Goal: Communication & Community: Answer question/provide support

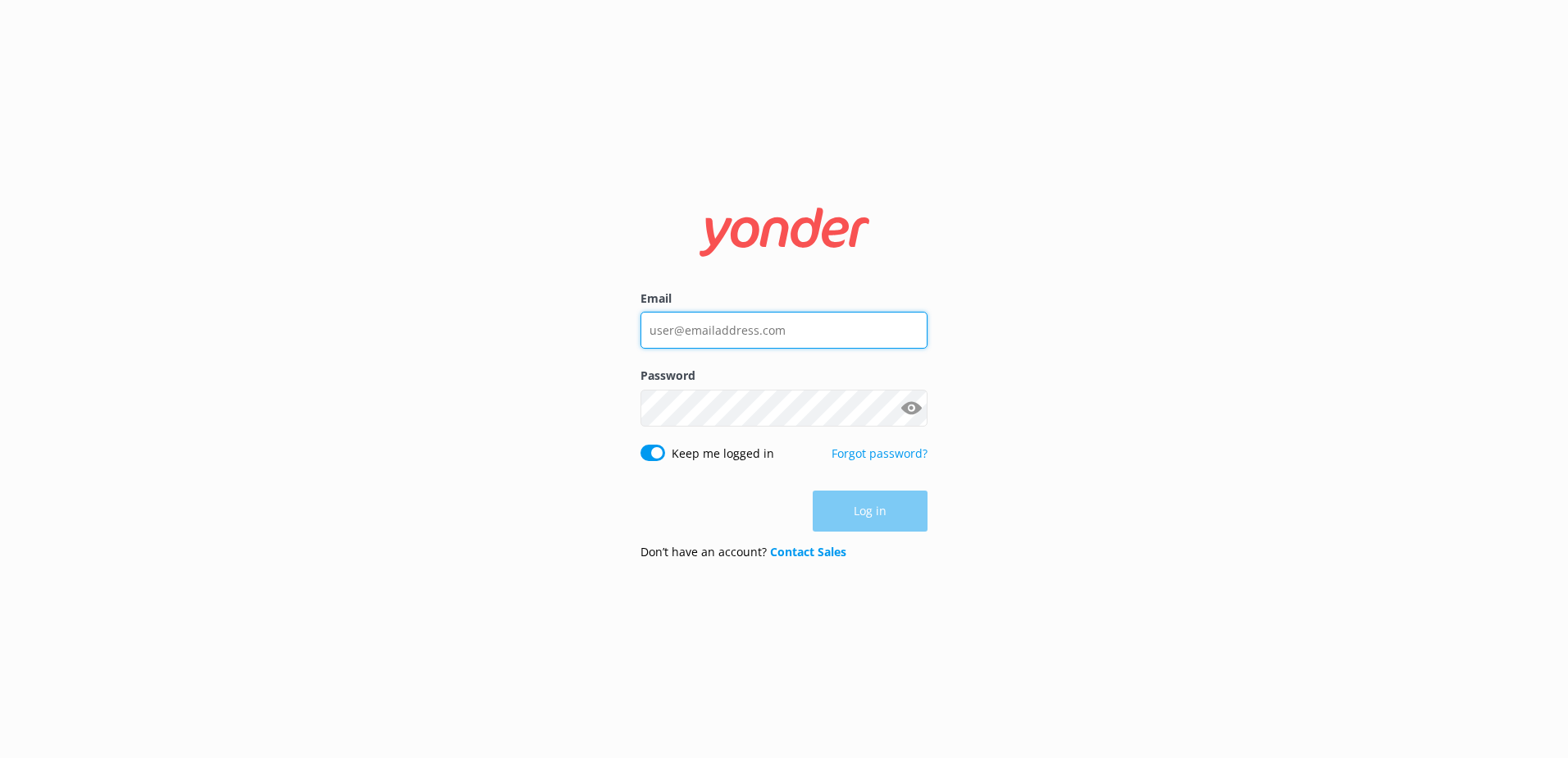
type input "[EMAIL_ADDRESS][DOMAIN_NAME]"
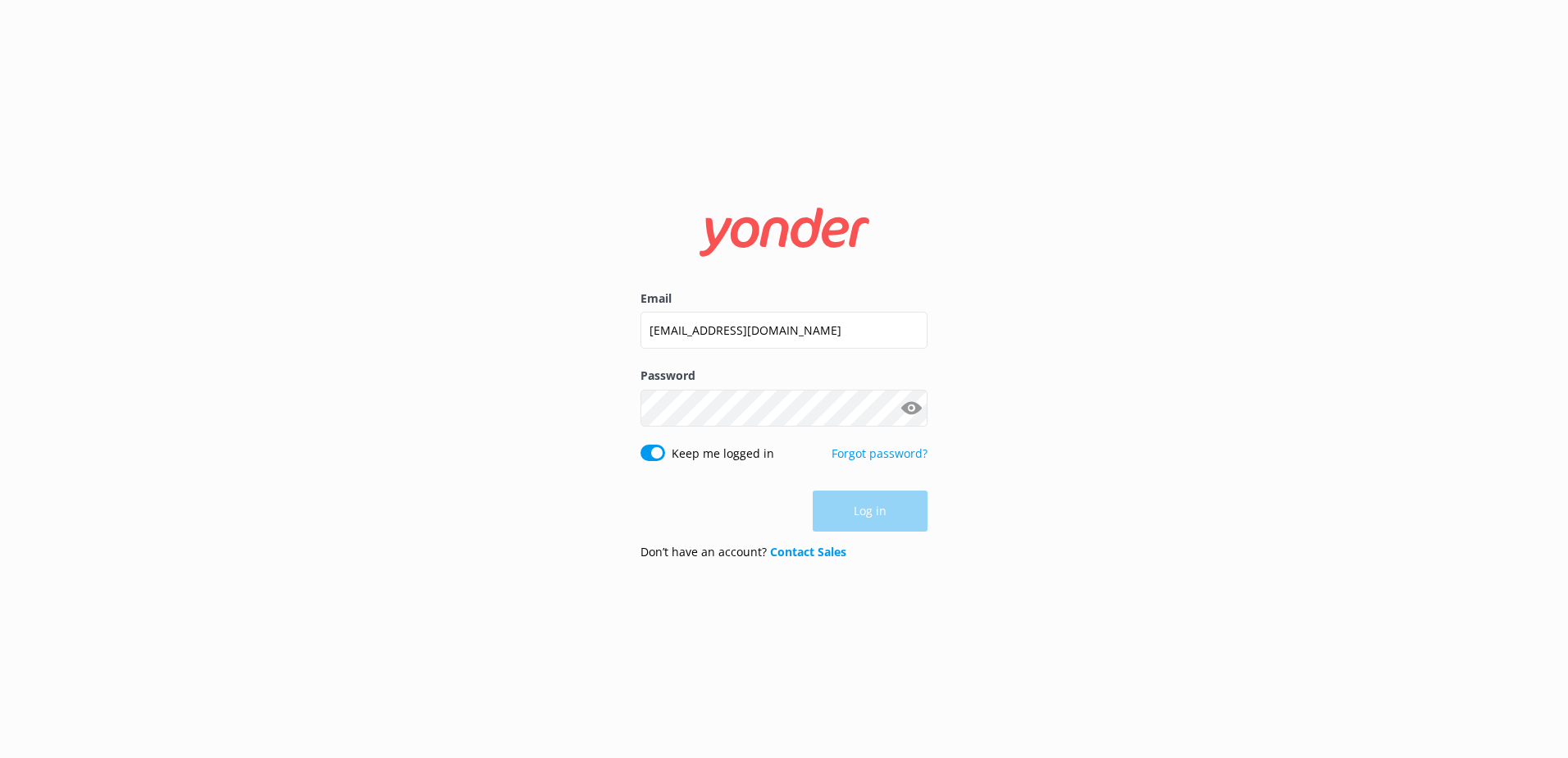
click at [872, 510] on div "Log in" at bounding box center [784, 511] width 287 height 41
click at [871, 518] on button "Log in" at bounding box center [869, 511] width 115 height 41
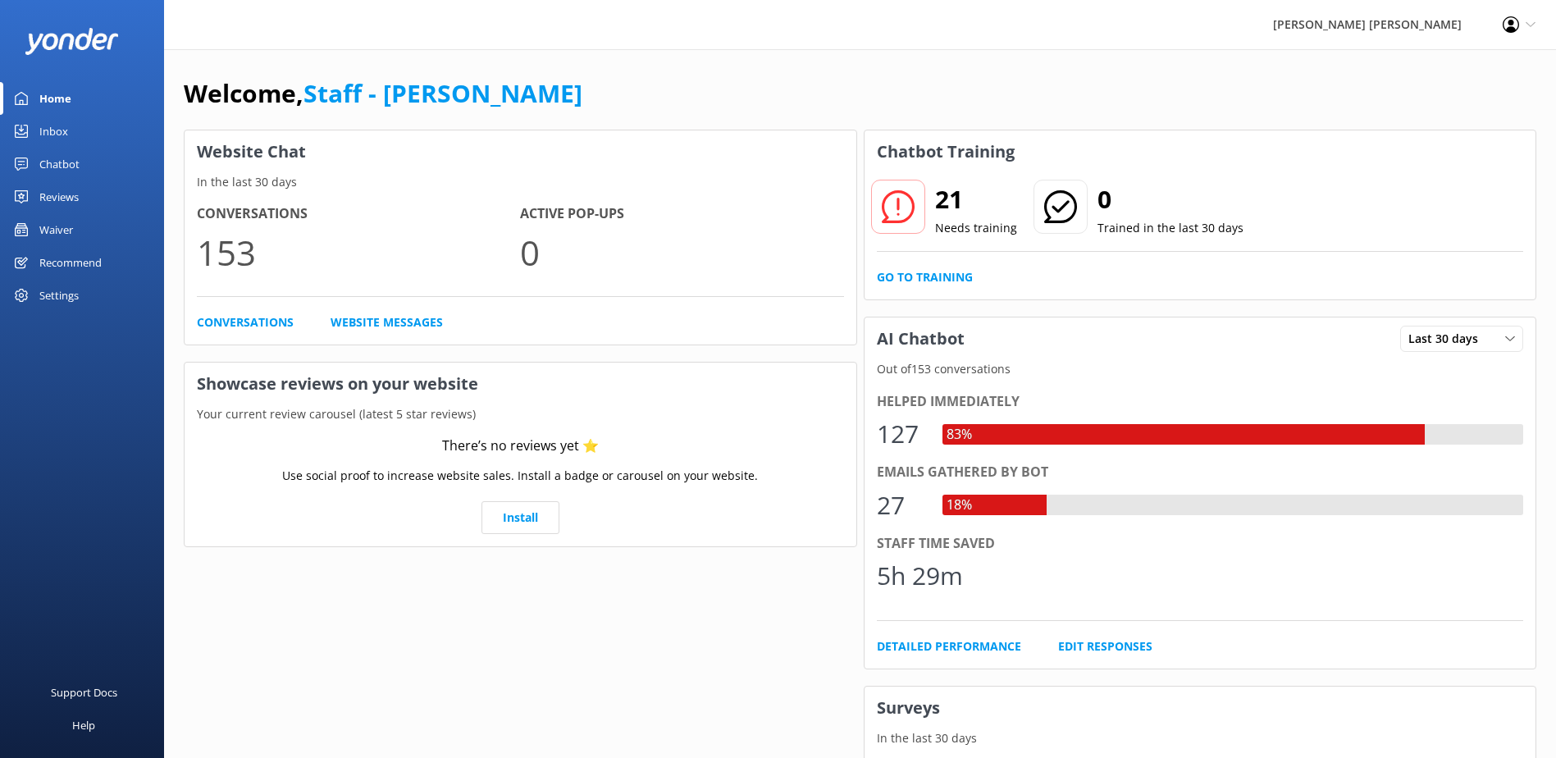
click at [46, 135] on div "Inbox" at bounding box center [53, 131] width 29 height 33
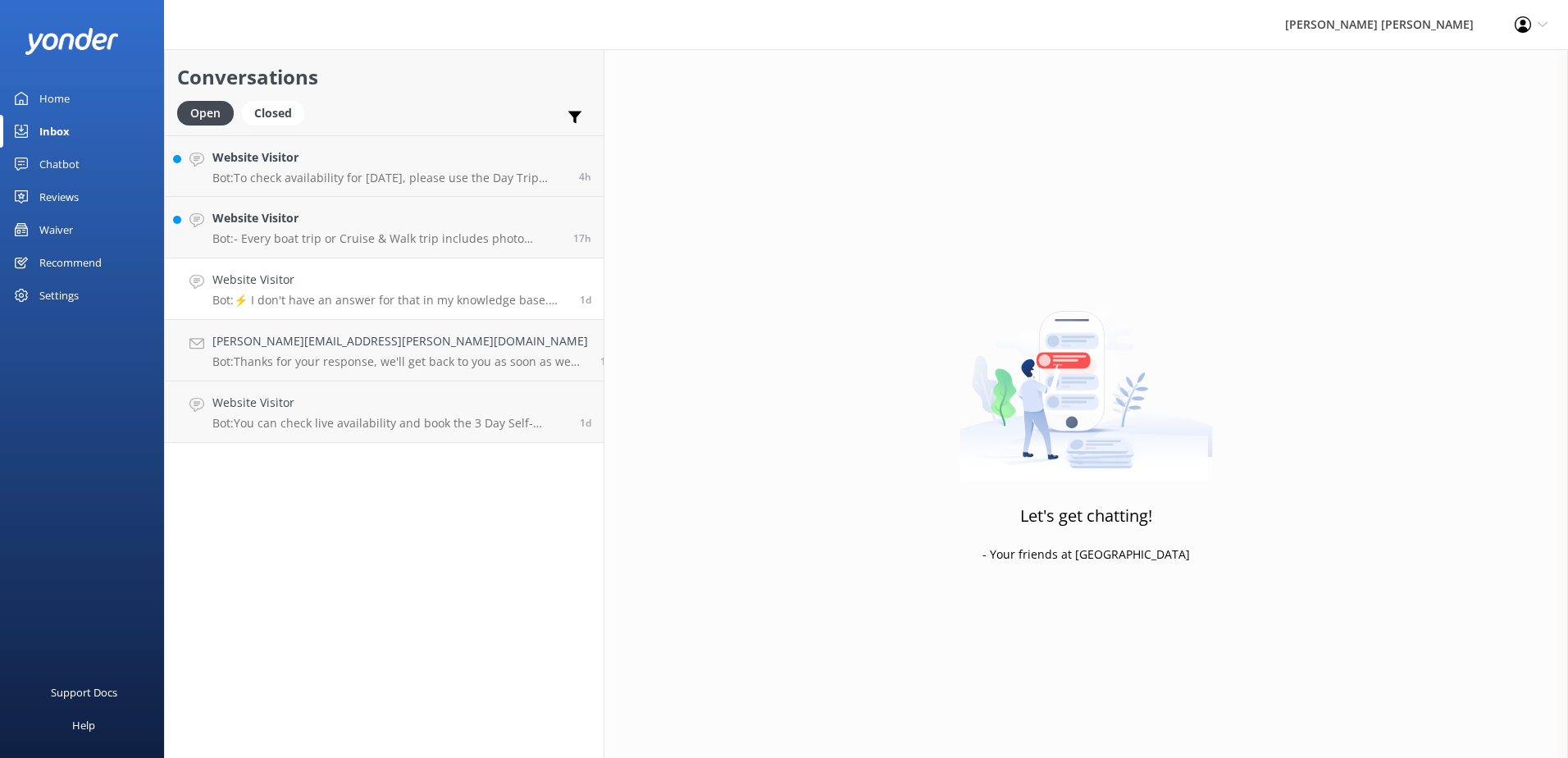
click at [337, 286] on h4 "Website Visitor" at bounding box center [390, 280] width 355 height 18
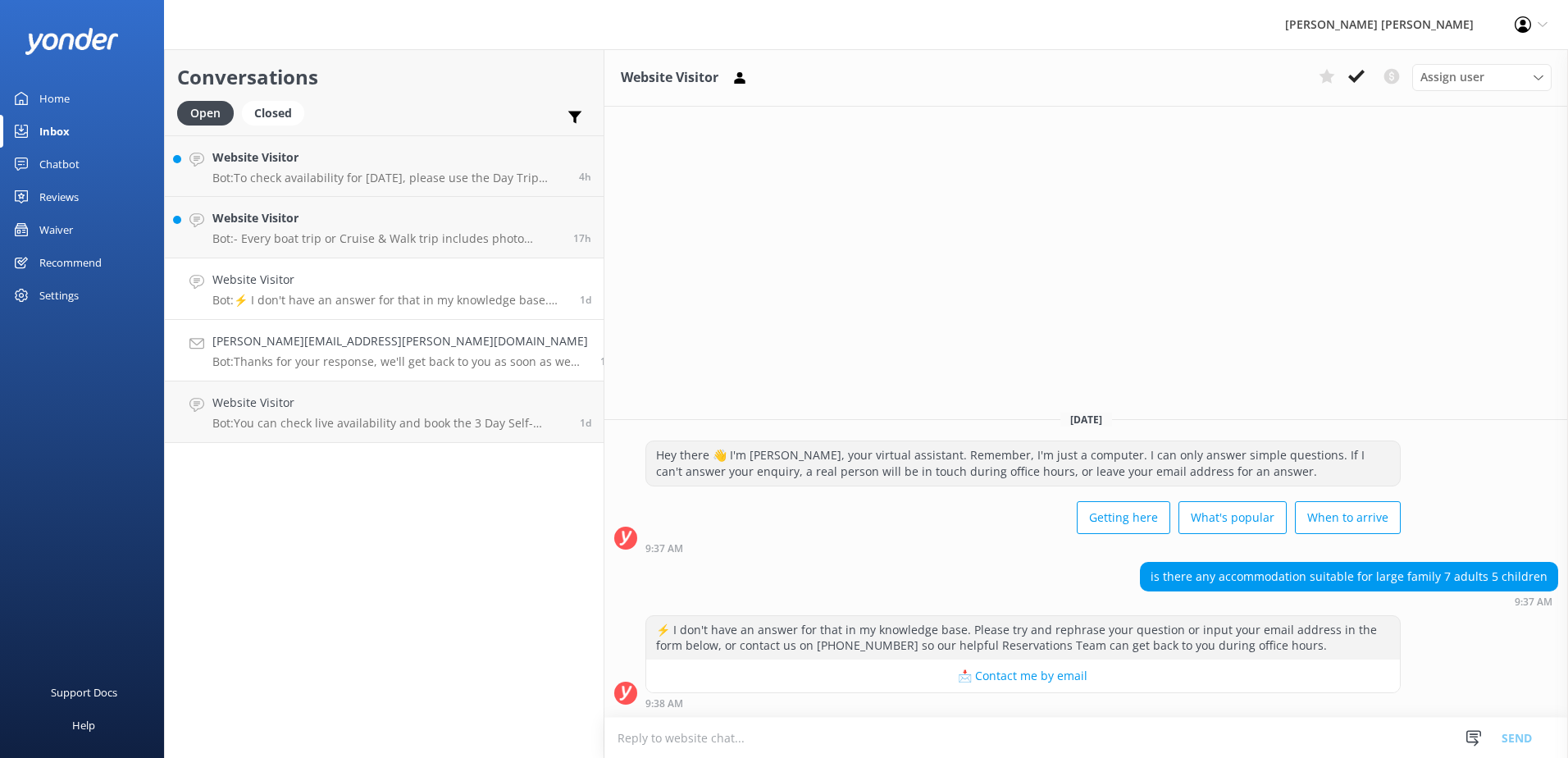
drag, startPoint x: 254, startPoint y: 354, endPoint x: 264, endPoint y: 354, distance: 10.0
click at [254, 354] on div "[PERSON_NAME][EMAIL_ADDRESS][PERSON_NAME][DOMAIN_NAME] Bot: Thanks for your res…" at bounding box center [401, 350] width 376 height 36
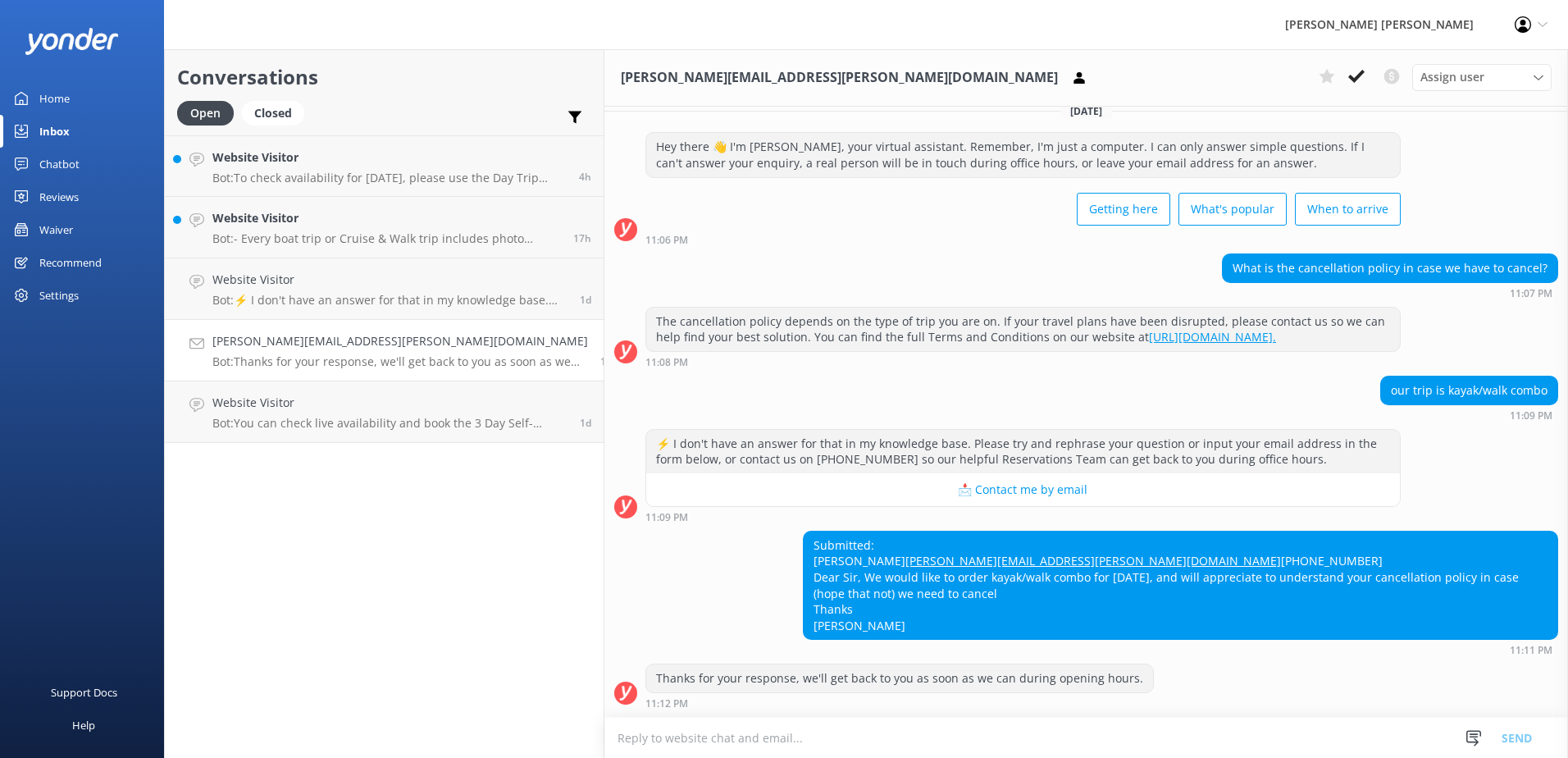
scroll to position [49, 0]
drag, startPoint x: 856, startPoint y: 544, endPoint x: 718, endPoint y: 549, distance: 138.1
click at [803, 549] on div "Submitted: [PERSON_NAME] [PERSON_NAME][EMAIL_ADDRESS][PERSON_NAME][DOMAIN_NAME]…" at bounding box center [1180, 586] width 754 height 108
copy link "[PERSON_NAME][EMAIL_ADDRESS][PERSON_NAME][DOMAIN_NAME]"
click at [605, 737] on textarea at bounding box center [1086, 738] width 963 height 40
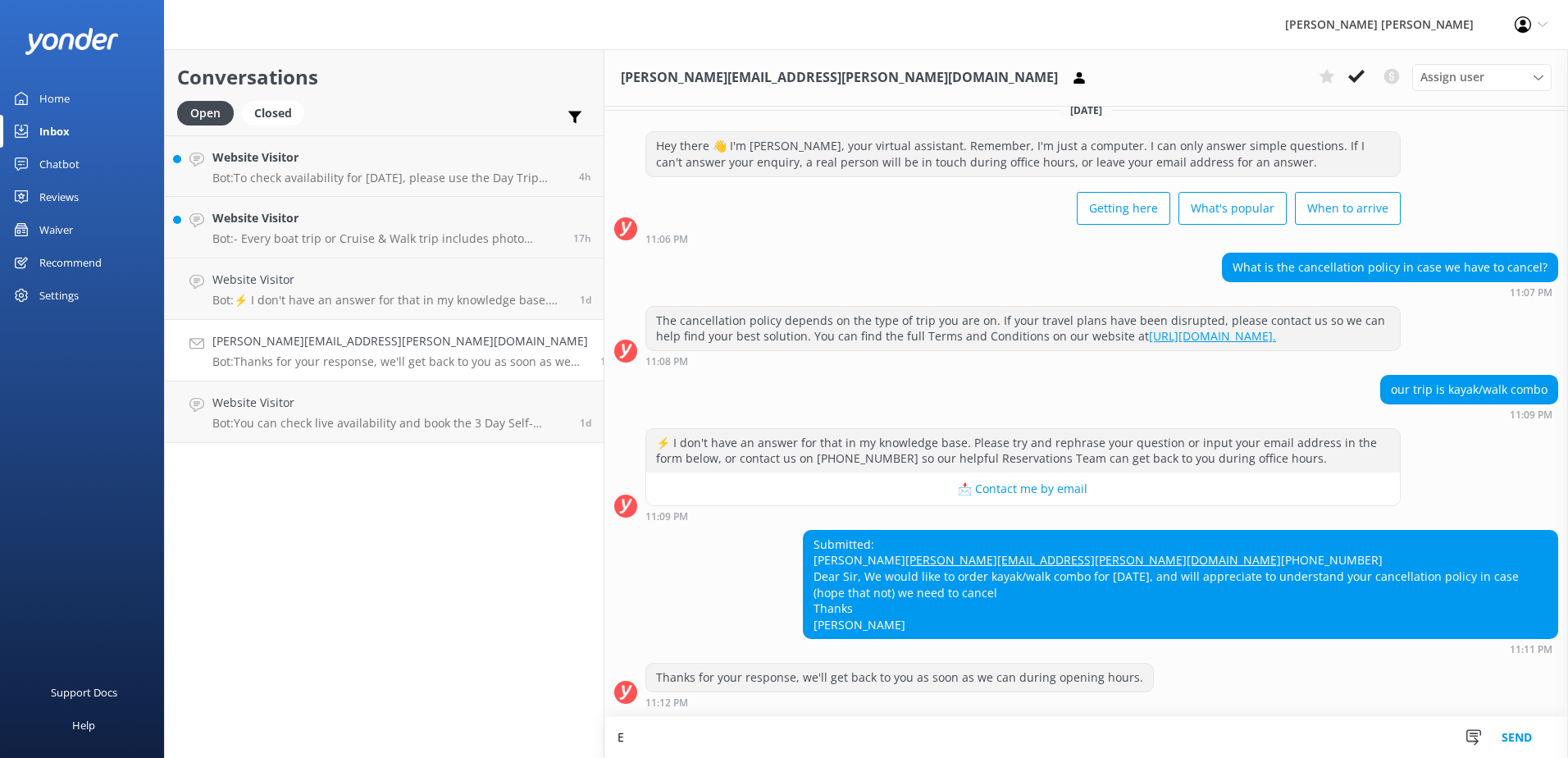
scroll to position [50, 0]
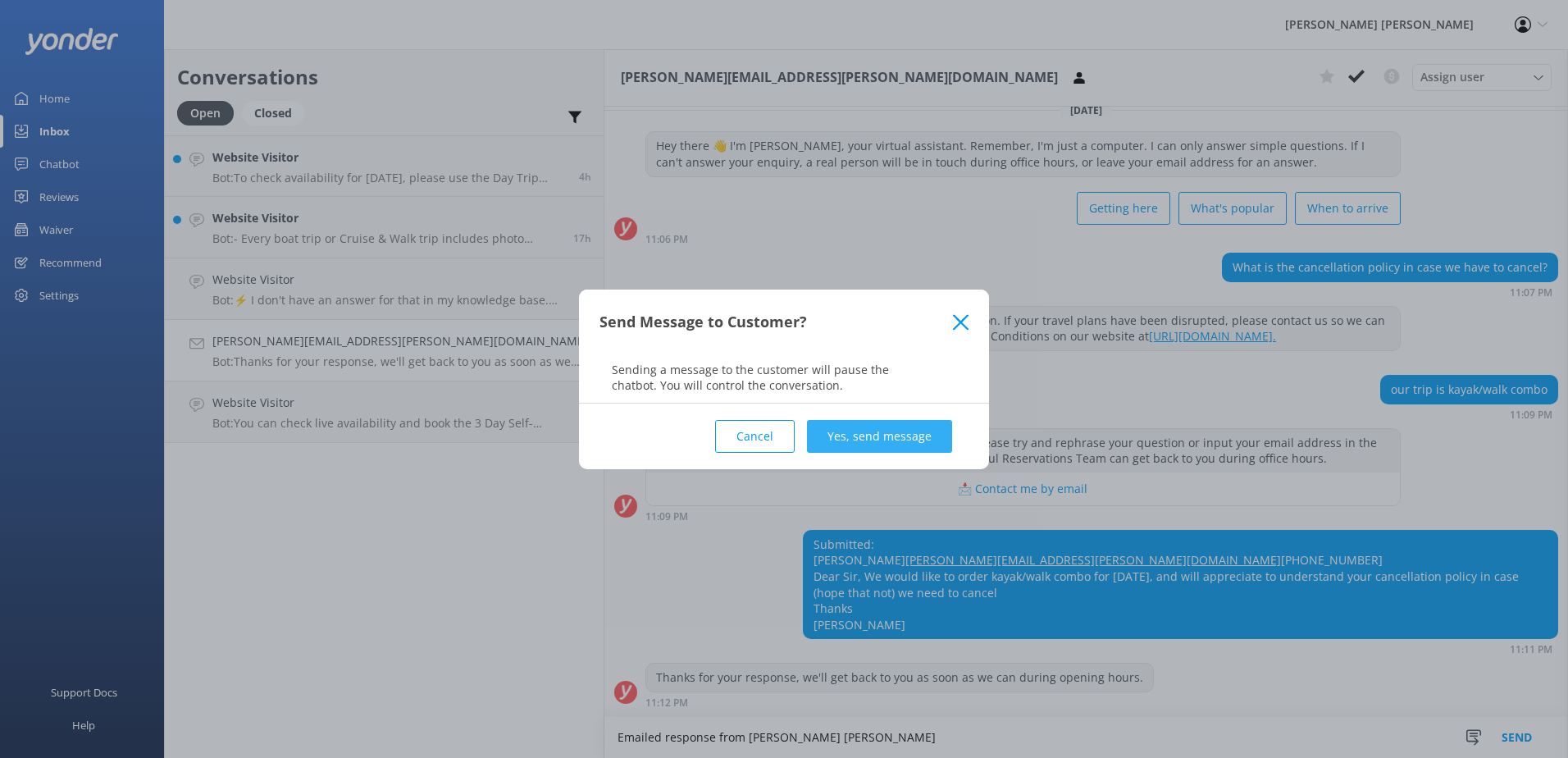
type textarea "Emailed response from [PERSON_NAME] [PERSON_NAME]"
click at [841, 442] on button "Yes, send message" at bounding box center [878, 436] width 145 height 33
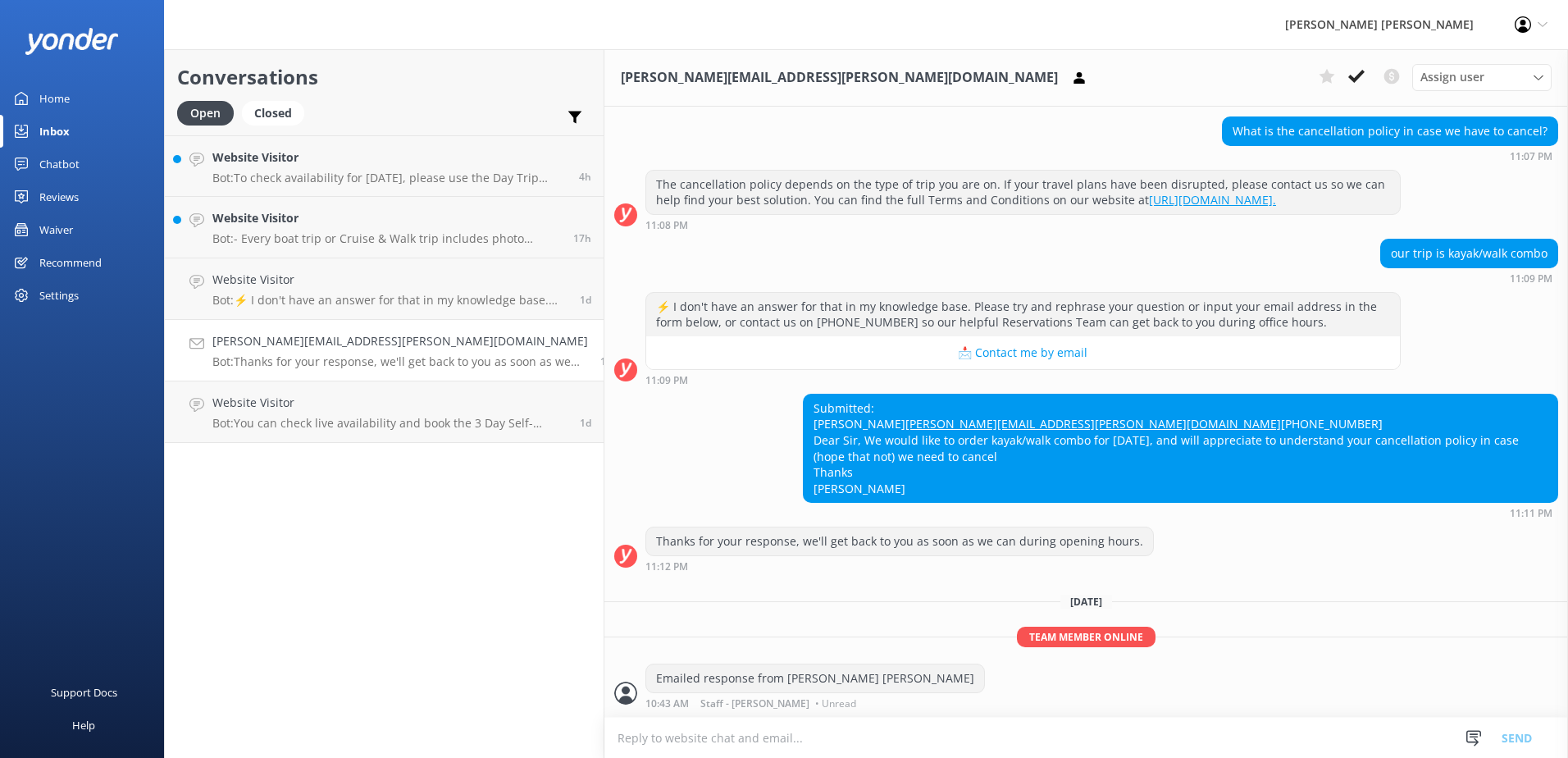
scroll to position [186, 0]
drag, startPoint x: 1350, startPoint y: 78, endPoint x: 1269, endPoint y: 118, distance: 90.3
click at [1350, 77] on use at bounding box center [1356, 76] width 16 height 13
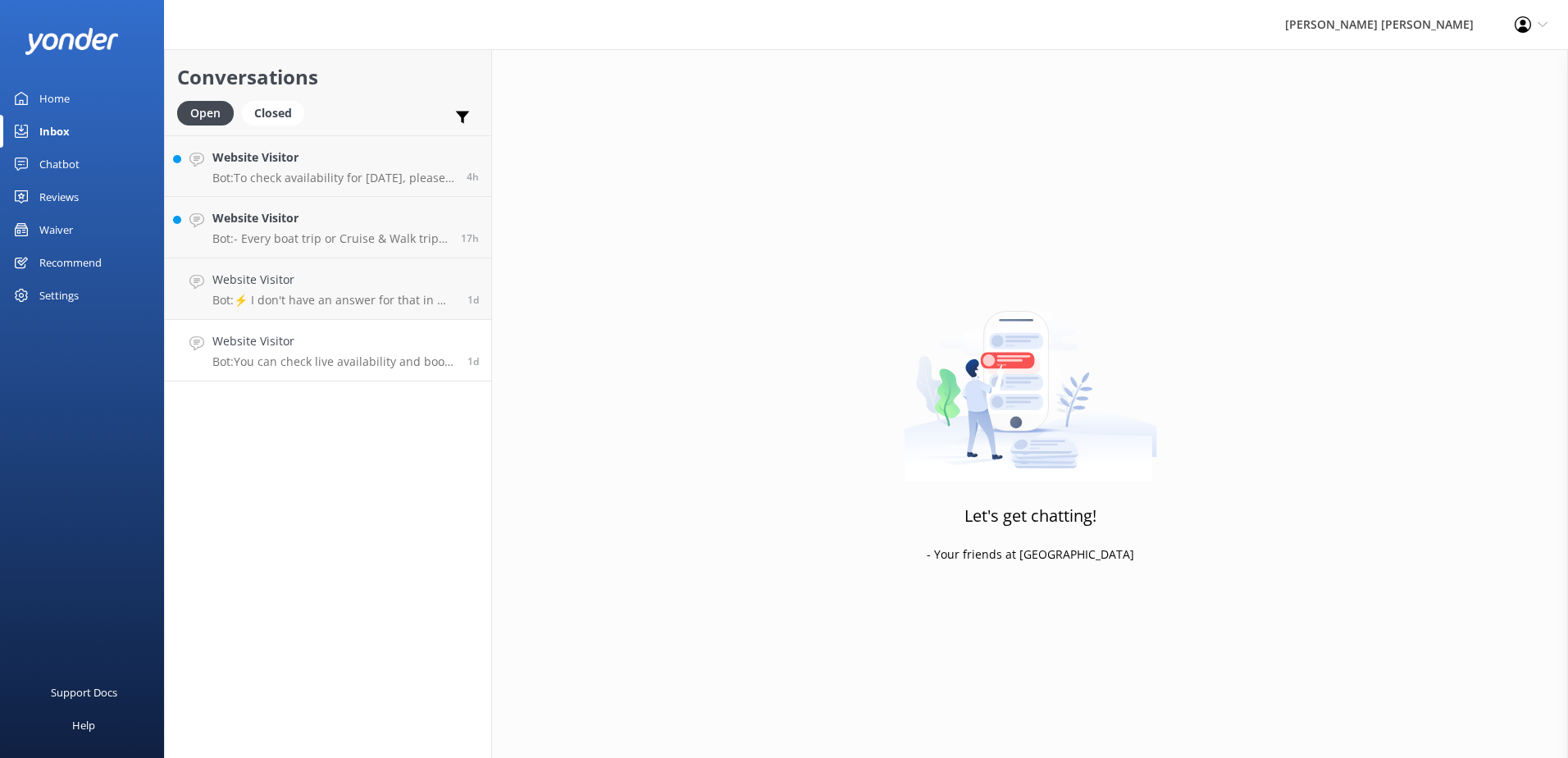
click at [318, 354] on p "Bot: You can check live availability and book the 3 Day Self-Guided Walk online…" at bounding box center [334, 361] width 243 height 15
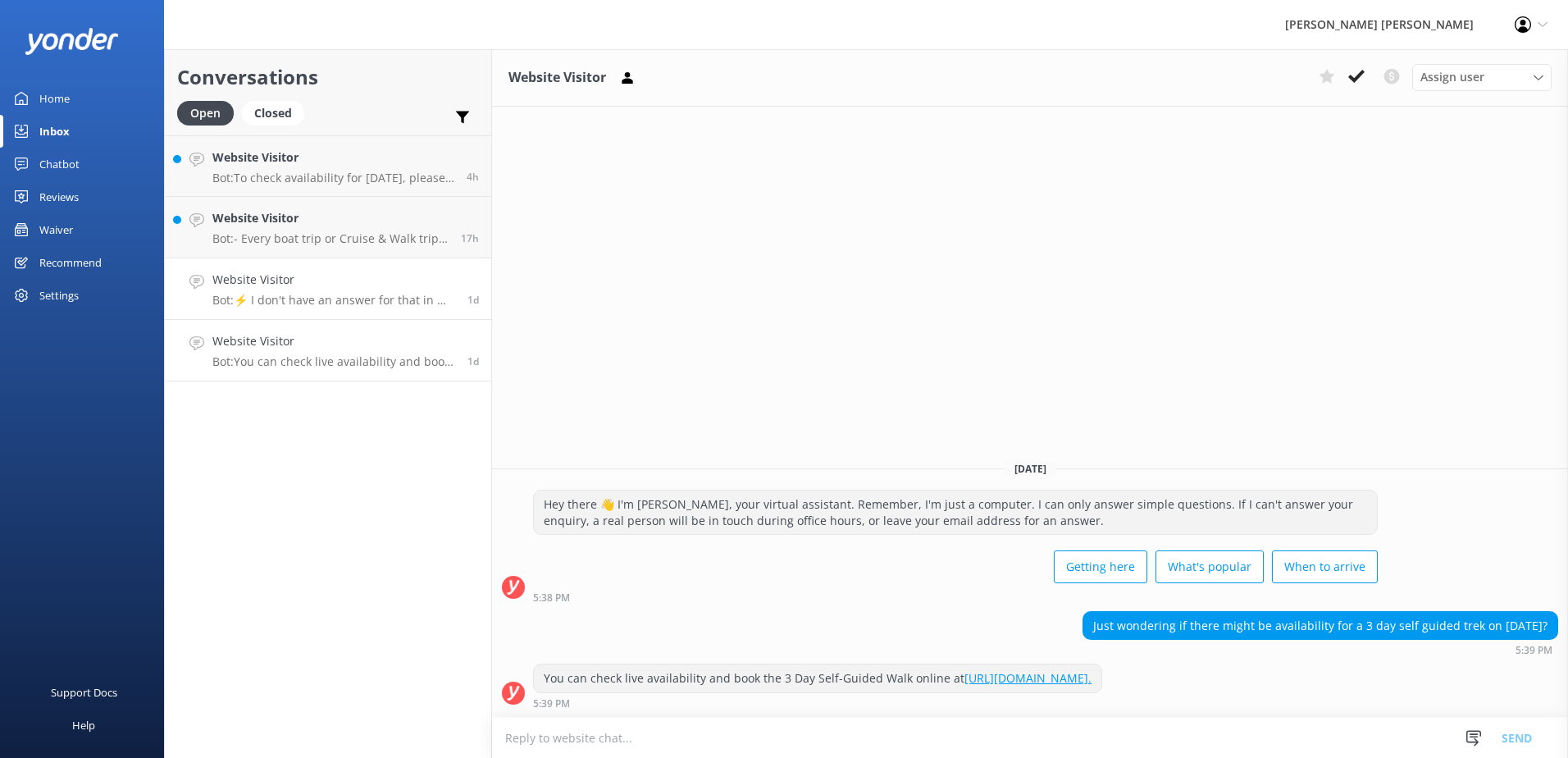
click at [404, 292] on div "Website Visitor Bot: ⚡ I don't have an answer for that in my knowledge base. Pl…" at bounding box center [334, 289] width 243 height 36
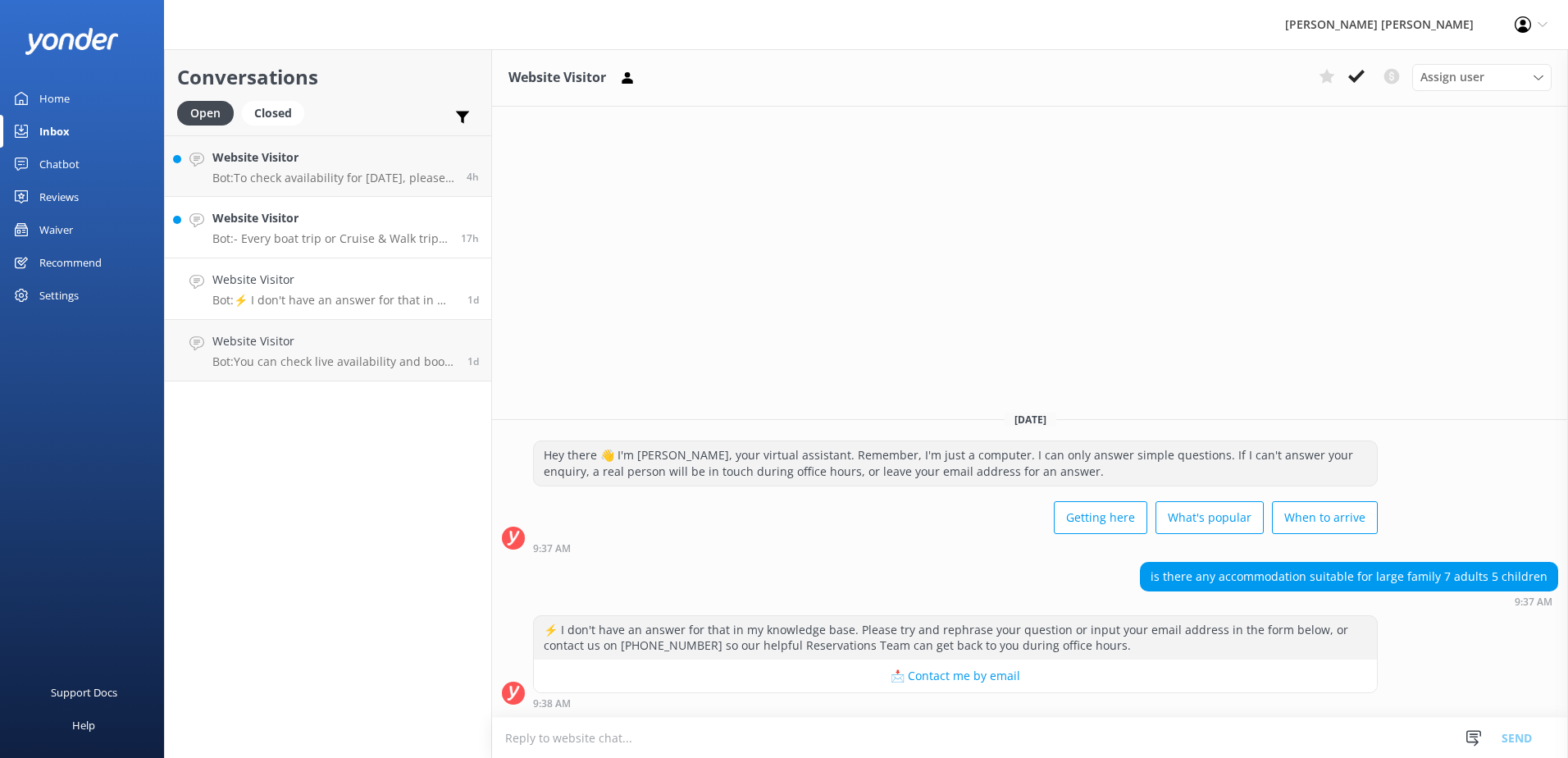
click at [299, 232] on p "Bot: - Every boat trip or Cruise & Walk trip includes photo opportunities at se…" at bounding box center [331, 238] width 236 height 15
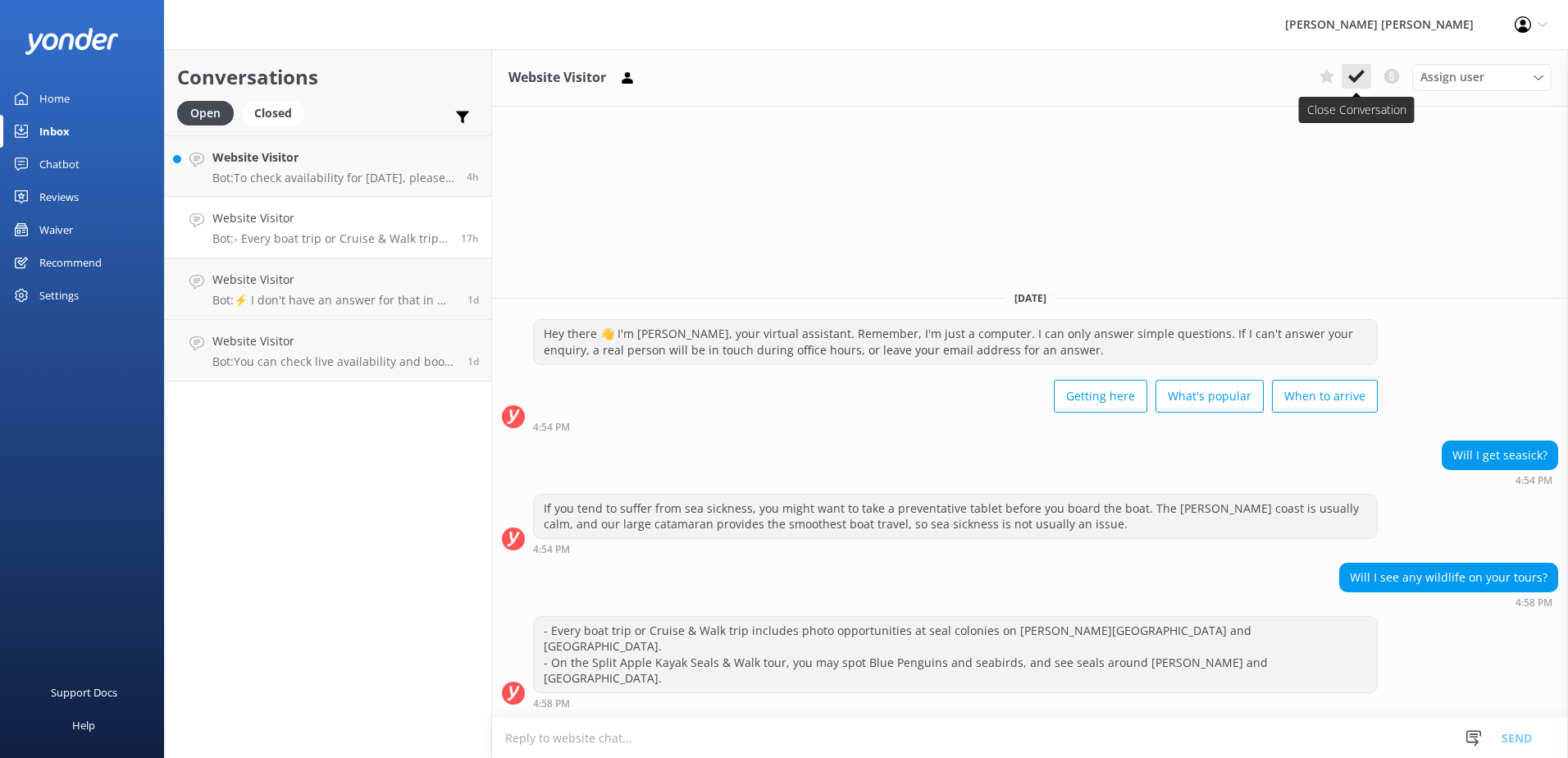
click at [1353, 78] on use at bounding box center [1356, 76] width 16 height 13
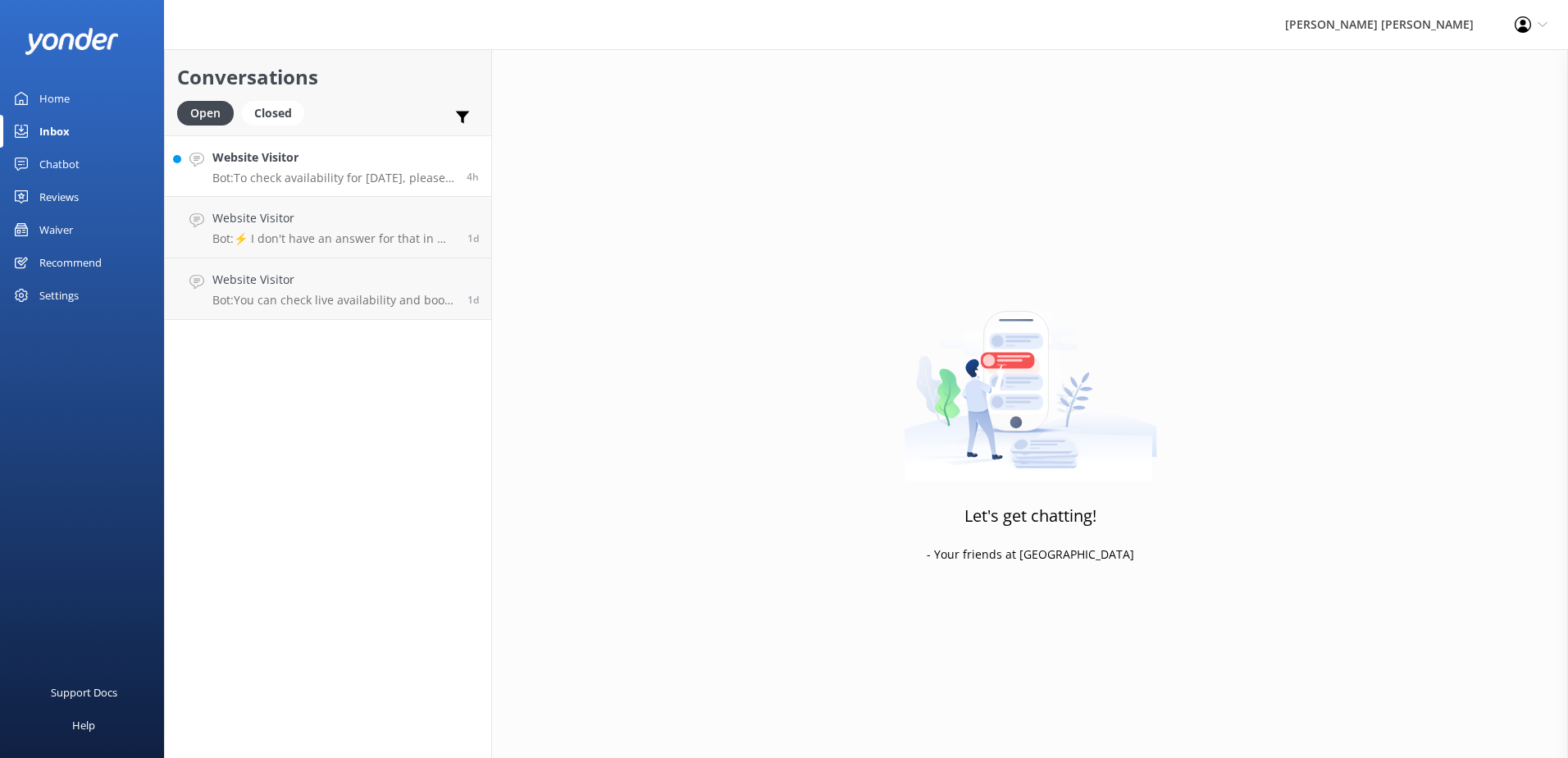
click at [356, 172] on p "Bot: To check availability for [DATE], please use the Day Trip Finder at [URL][…" at bounding box center [334, 178] width 242 height 15
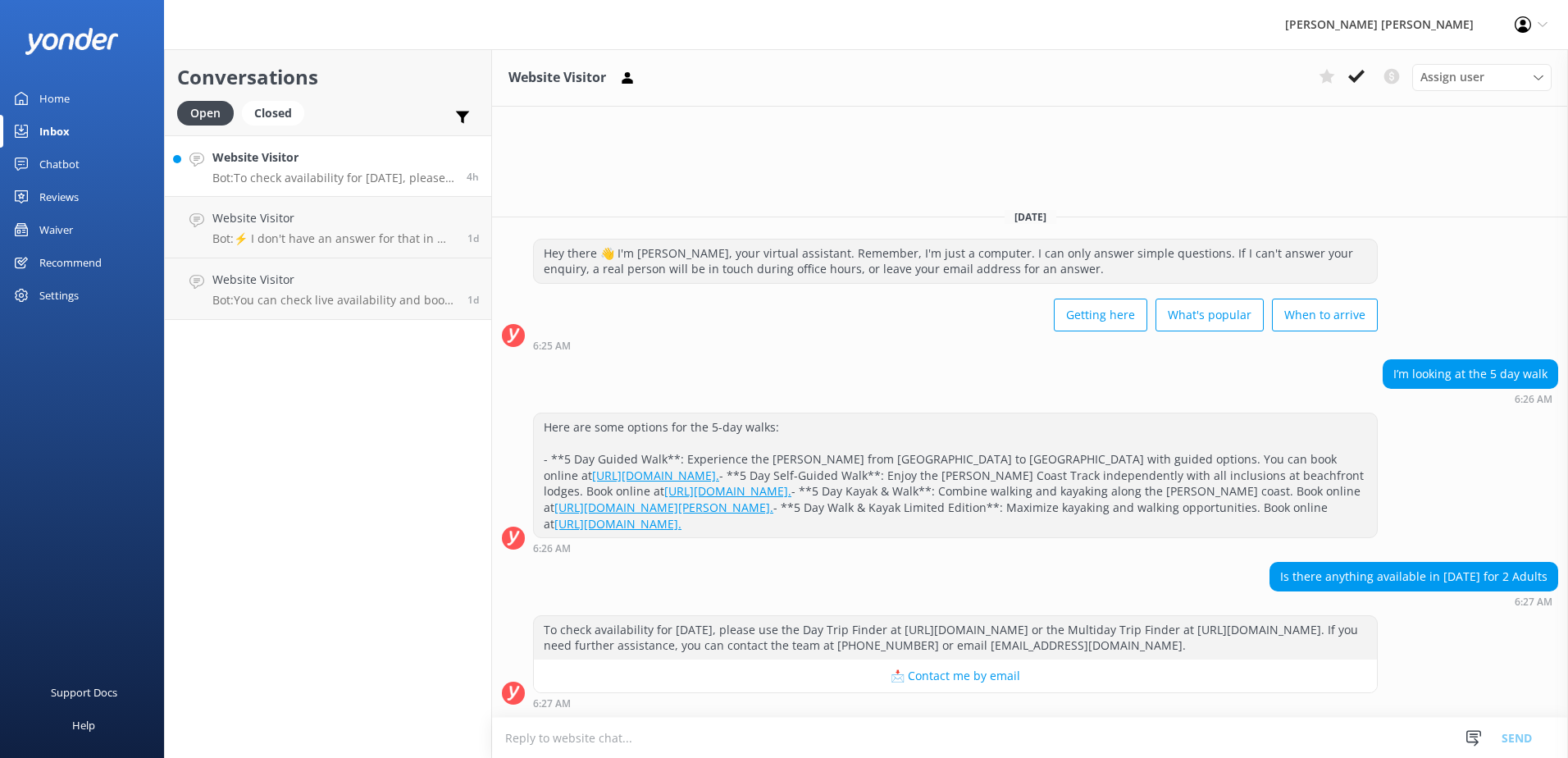
scroll to position [24, 0]
click at [348, 205] on link "Website Visitor Bot: ⚡ I don't have an answer for that in my knowledge base. Pl…" at bounding box center [328, 228] width 327 height 62
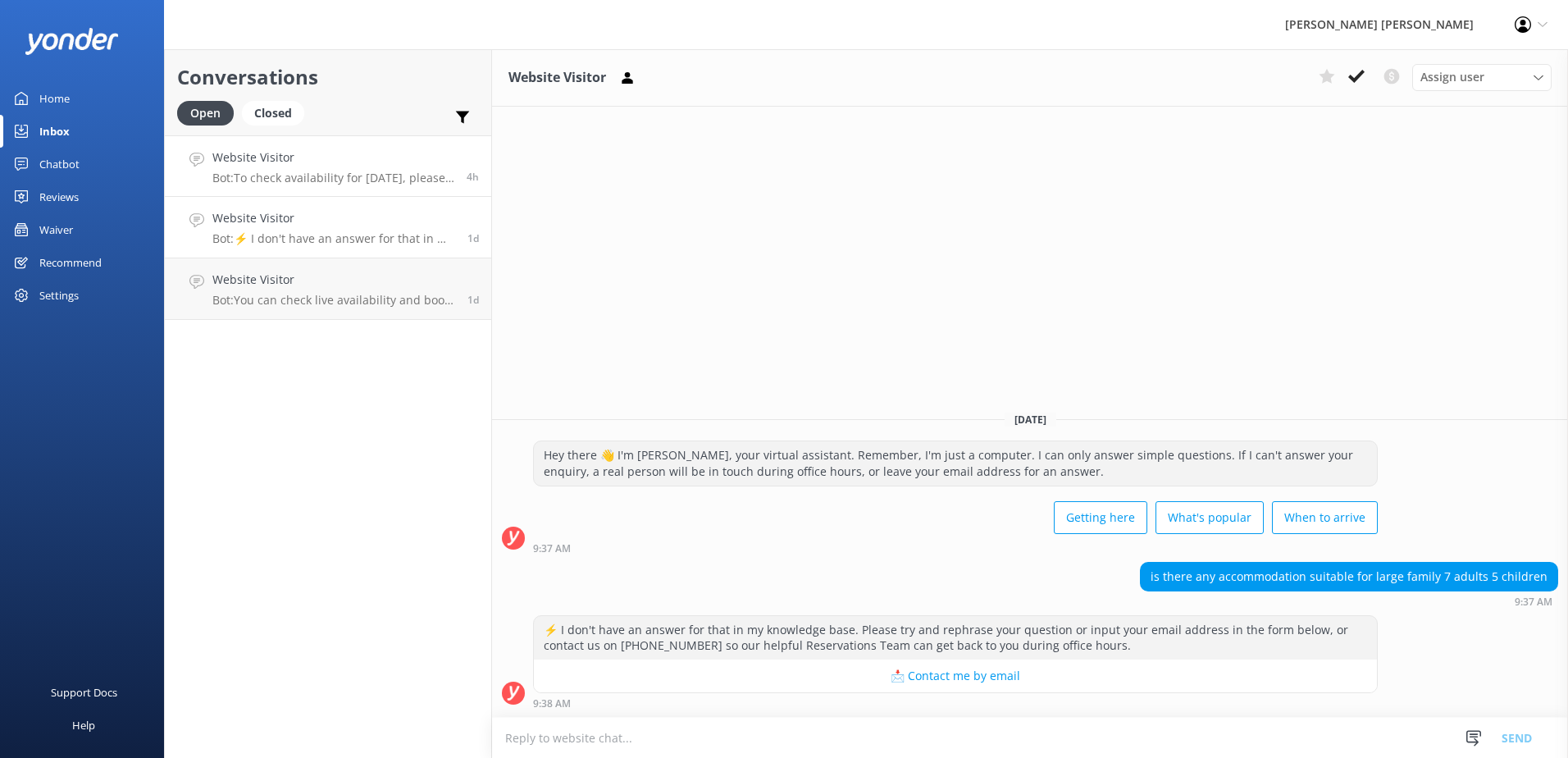
click at [374, 167] on h4 "Website Visitor" at bounding box center [334, 158] width 242 height 18
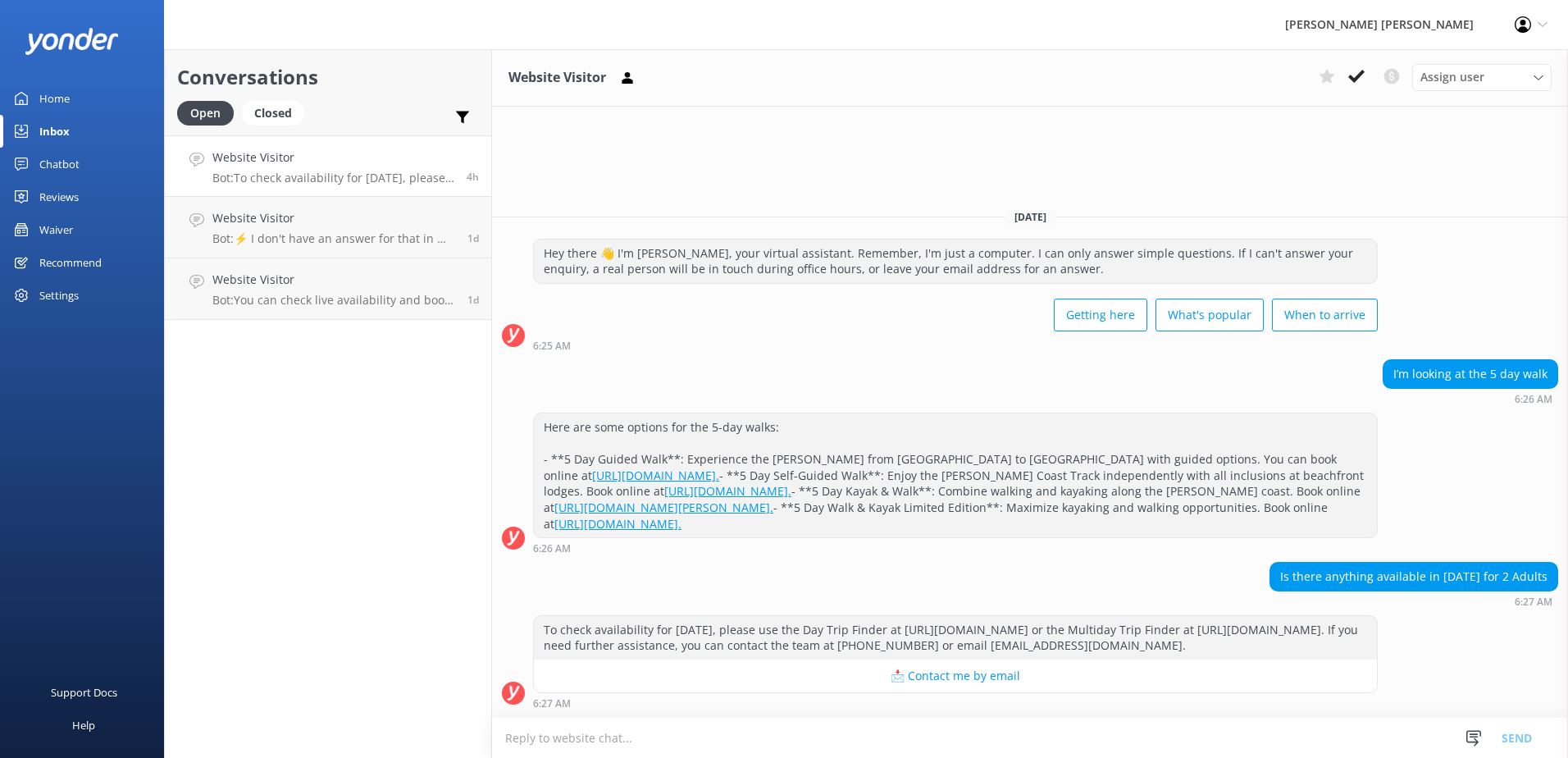
scroll to position [24, 0]
